Goal: Communication & Community: Answer question/provide support

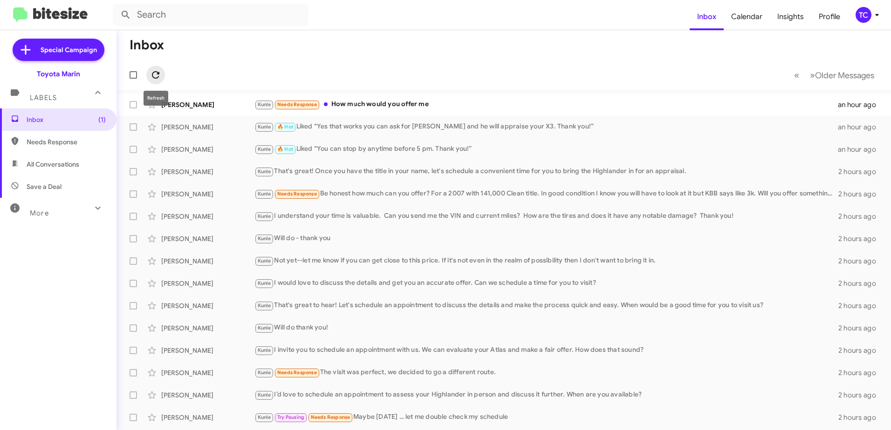
click at [155, 74] on icon at bounding box center [155, 74] width 11 height 11
click at [385, 103] on div "Kunle Needs Response How much would you offer me" at bounding box center [550, 104] width 592 height 11
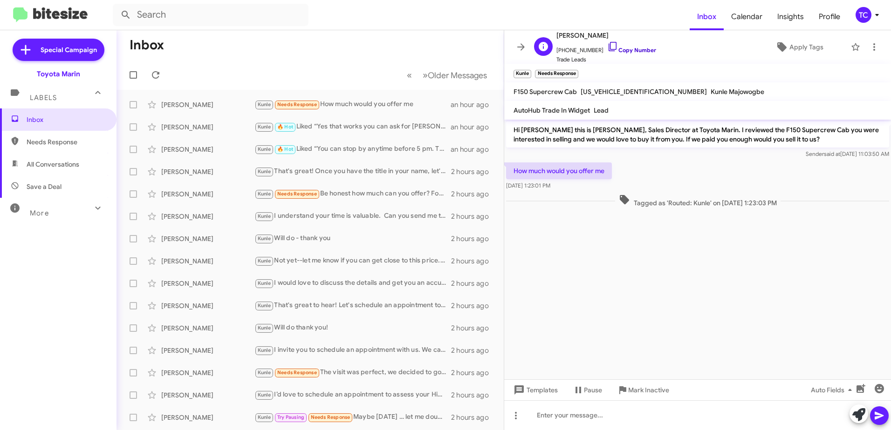
click at [608, 45] on icon at bounding box center [612, 46] width 8 height 9
click at [855, 413] on icon at bounding box center [858, 415] width 13 height 13
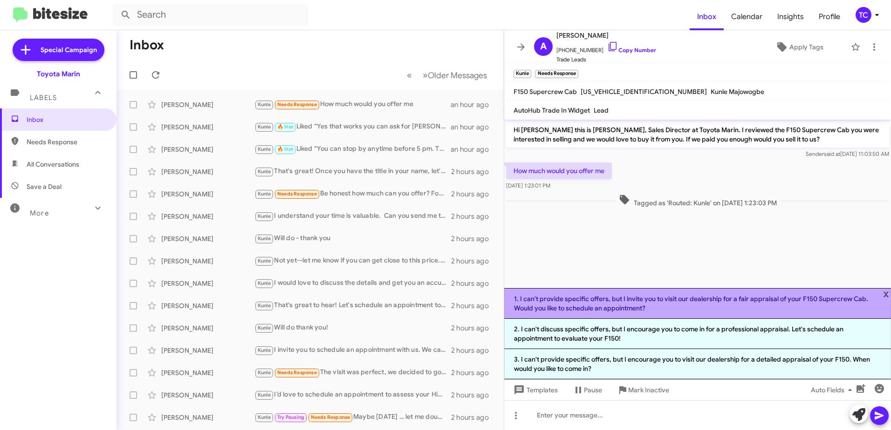
click at [686, 301] on li "1. I can't provide specific offers, but I invite you to visit our dealership fo…" at bounding box center [697, 303] width 387 height 31
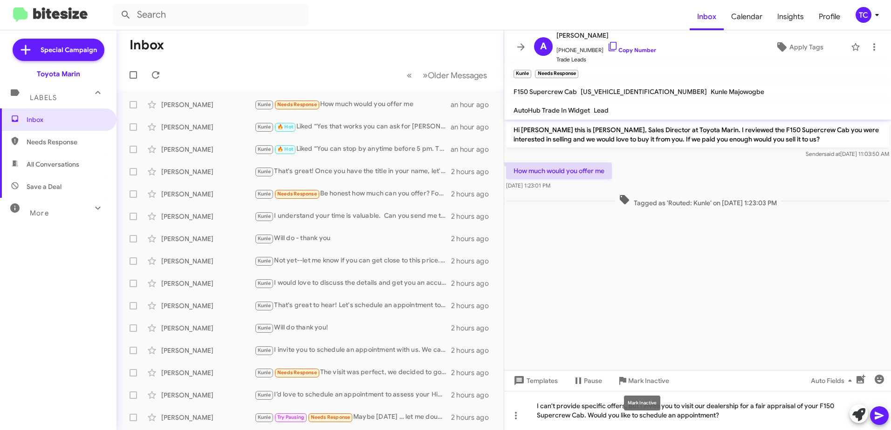
click at [639, 405] on div "Mark Inactive" at bounding box center [642, 403] width 36 height 15
click at [645, 415] on mat-tooltip-component "Mark Inactive" at bounding box center [641, 403] width 49 height 28
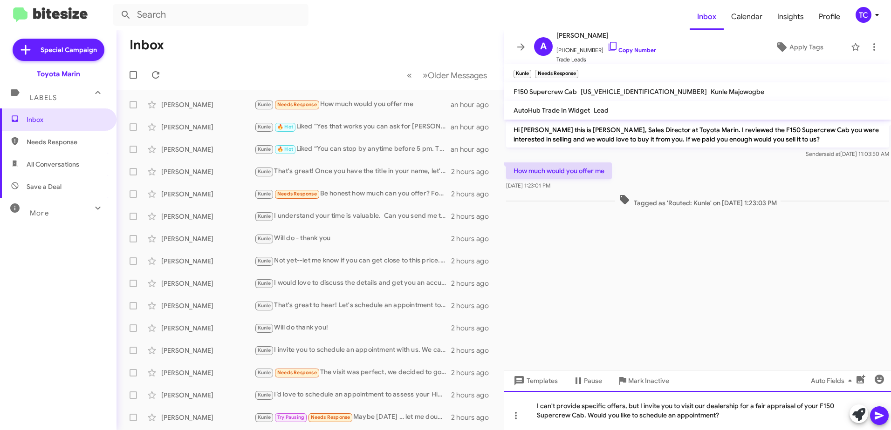
click at [674, 409] on div "I can't provide specific offers, but I invite you to visit our dealership for a…" at bounding box center [697, 410] width 387 height 39
click at [639, 405] on div "I can't provide specific offers, but I invite you to visit our dealership for a…" at bounding box center [697, 410] width 387 height 39
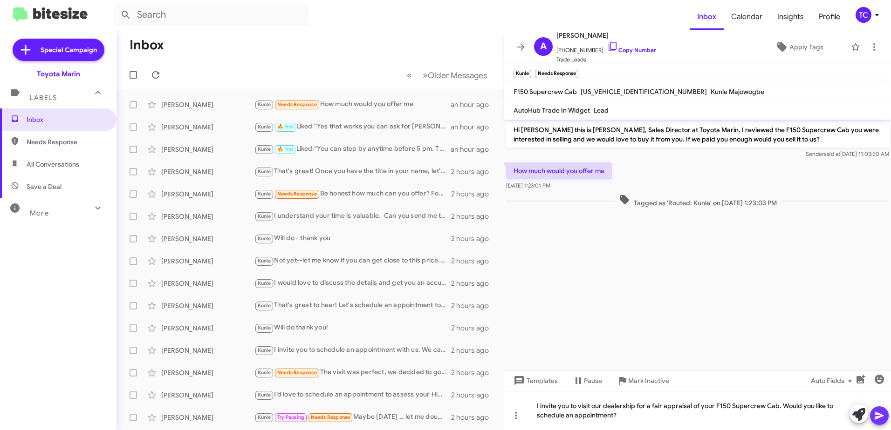
click at [880, 415] on icon at bounding box center [878, 416] width 9 height 8
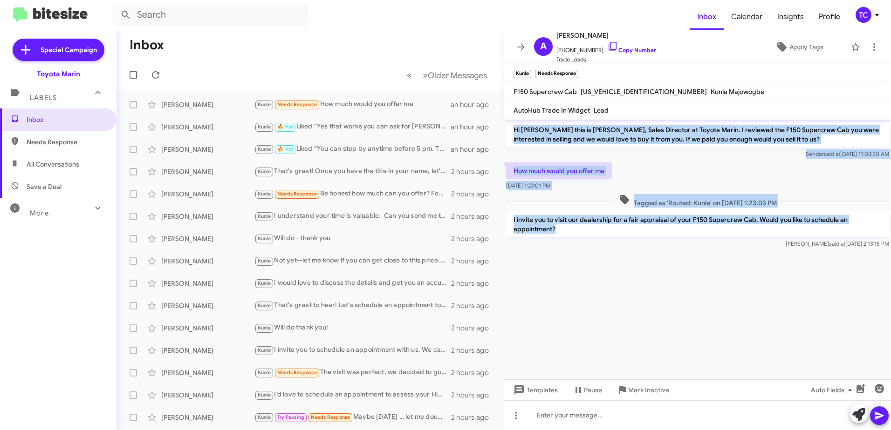
drag, startPoint x: 592, startPoint y: 231, endPoint x: 514, endPoint y: 132, distance: 126.1
click at [514, 132] on div "Hi [PERSON_NAME] this is [PERSON_NAME], Sales Director at Toyota Marin. I revie…" at bounding box center [697, 185] width 387 height 131
drag, startPoint x: 514, startPoint y: 132, endPoint x: 525, endPoint y: 136, distance: 12.4
copy div "Hi [PERSON_NAME] this is [PERSON_NAME], Sales Director at Toyota Marin. I revie…"
click at [156, 71] on icon at bounding box center [155, 74] width 11 height 11
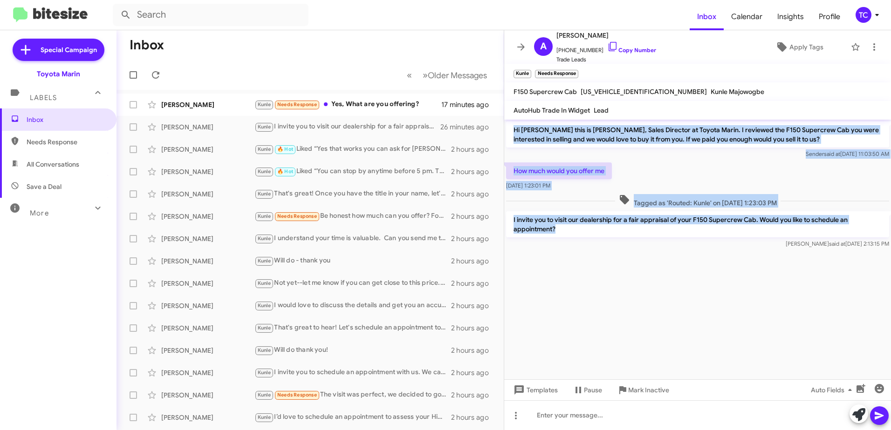
click at [520, 42] on icon at bounding box center [520, 46] width 11 height 11
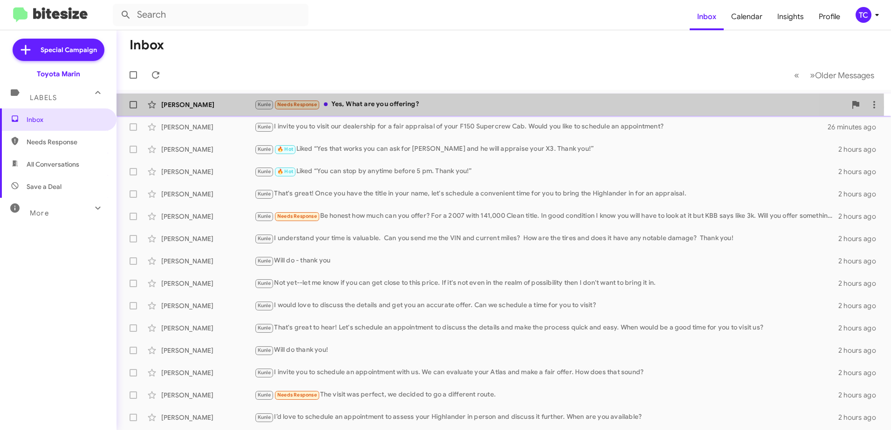
click at [378, 107] on div "Kunle Needs Response Yes, What are you offering?" at bounding box center [550, 104] width 592 height 11
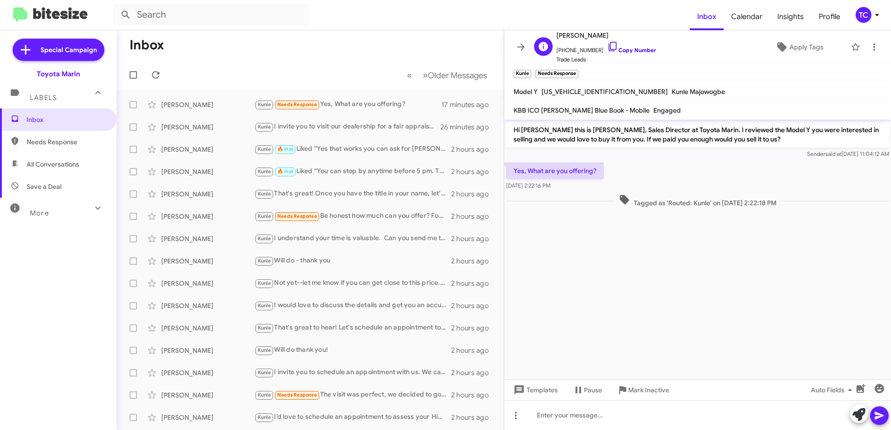
click at [608, 42] on icon at bounding box center [612, 46] width 8 height 9
click at [855, 417] on icon at bounding box center [858, 415] width 13 height 13
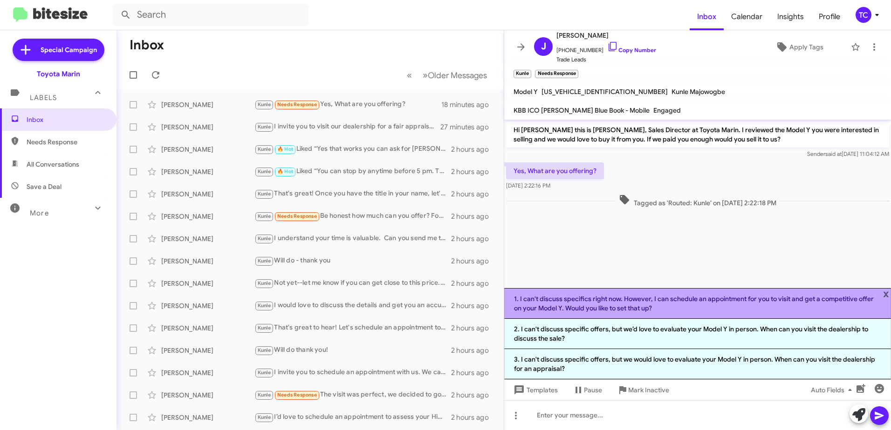
click at [679, 308] on li "1. I can't discuss specifics right now. However, I can schedule an appointment …" at bounding box center [697, 303] width 387 height 31
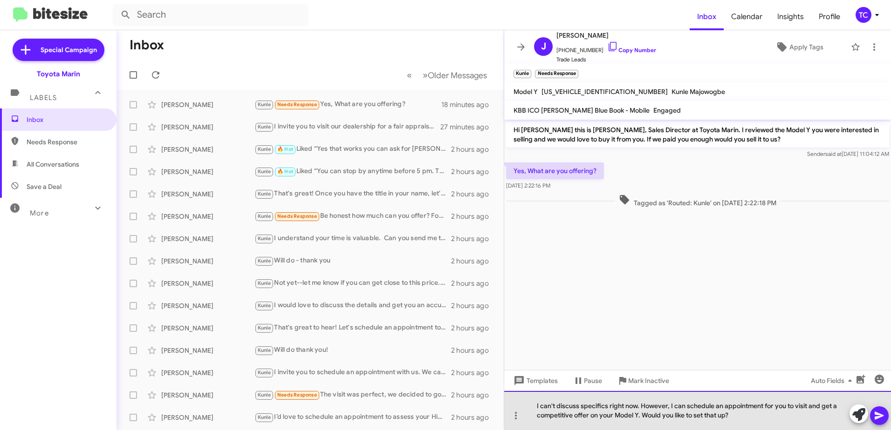
click at [668, 404] on div "I can't discuss specifics right now. However, I can schedule an appointment for…" at bounding box center [697, 410] width 387 height 39
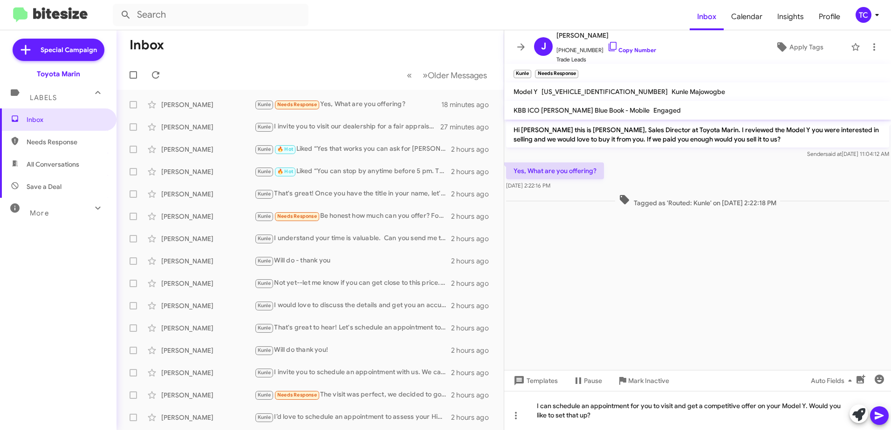
click at [884, 415] on icon at bounding box center [878, 415] width 11 height 11
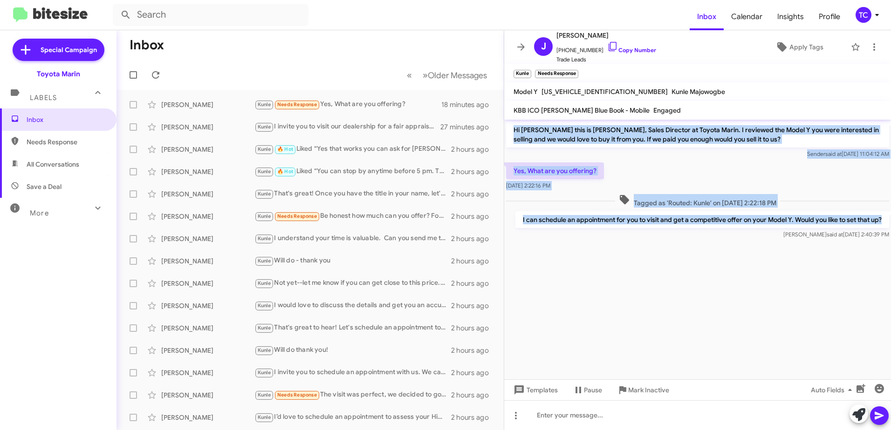
drag, startPoint x: 878, startPoint y: 220, endPoint x: 514, endPoint y: 134, distance: 374.8
click at [514, 134] on div "Hi [PERSON_NAME] this is [PERSON_NAME], Sales Director at Toyota Marin. I revie…" at bounding box center [697, 181] width 387 height 122
copy div "Hi [PERSON_NAME] this is [PERSON_NAME], Sales Director at Toyota Marin. I revie…"
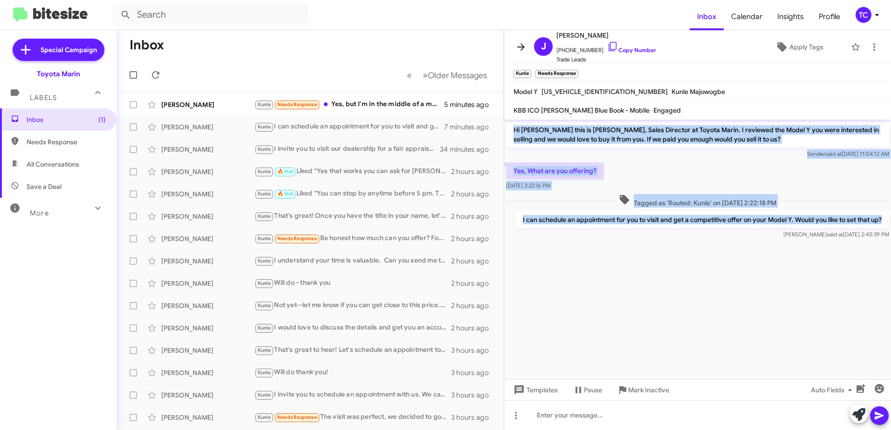
click at [518, 45] on icon at bounding box center [520, 46] width 11 height 11
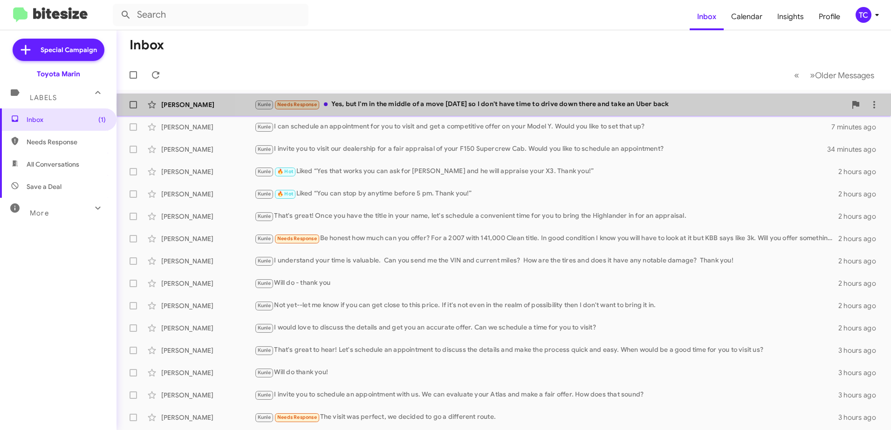
click at [539, 105] on div "Kunle Needs Response Yes, but I'm in the middle of a move [DATE] so I don't hav…" at bounding box center [550, 104] width 592 height 11
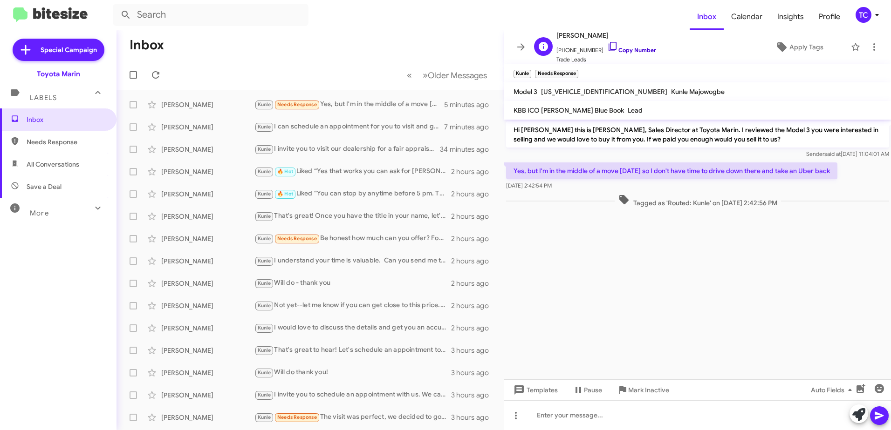
click at [607, 43] on icon at bounding box center [612, 46] width 11 height 11
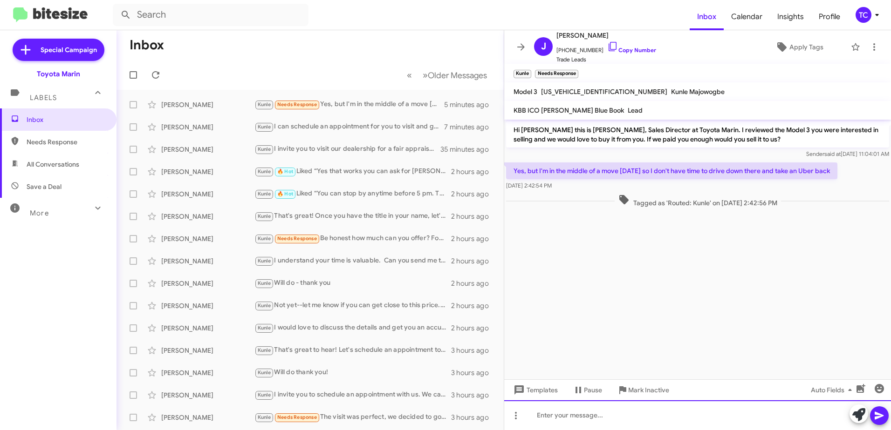
click at [595, 408] on div at bounding box center [697, 416] width 387 height 30
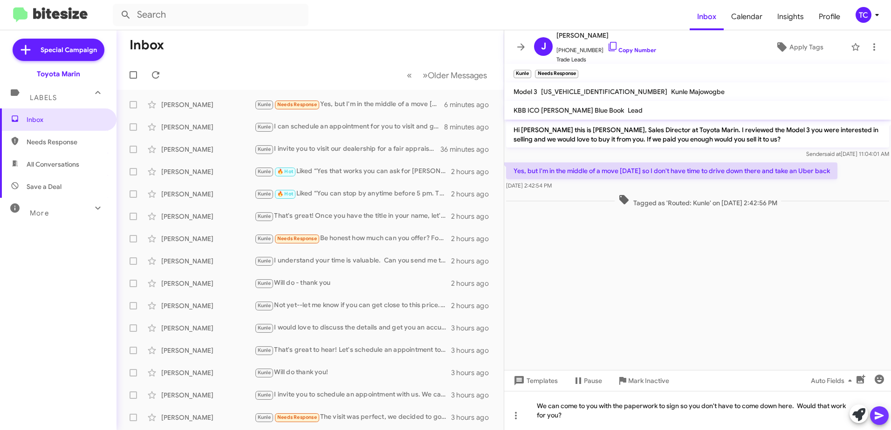
click at [878, 418] on icon at bounding box center [878, 416] width 9 height 8
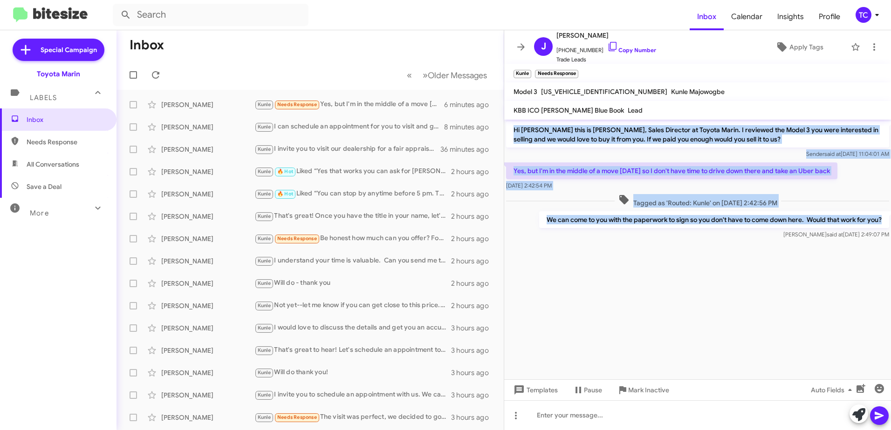
drag, startPoint x: 887, startPoint y: 219, endPoint x: 513, endPoint y: 131, distance: 383.8
click at [513, 131] on div "Hi [PERSON_NAME] this is [PERSON_NAME], Sales Director at Toyota Marin. I revie…" at bounding box center [697, 181] width 387 height 122
drag, startPoint x: 513, startPoint y: 131, endPoint x: 527, endPoint y: 136, distance: 14.7
copy div "Hi [PERSON_NAME] this is [PERSON_NAME], Sales Director at Toyota Marin. I revie…"
click at [155, 73] on icon at bounding box center [155, 74] width 11 height 11
